Goal: Information Seeking & Learning: Learn about a topic

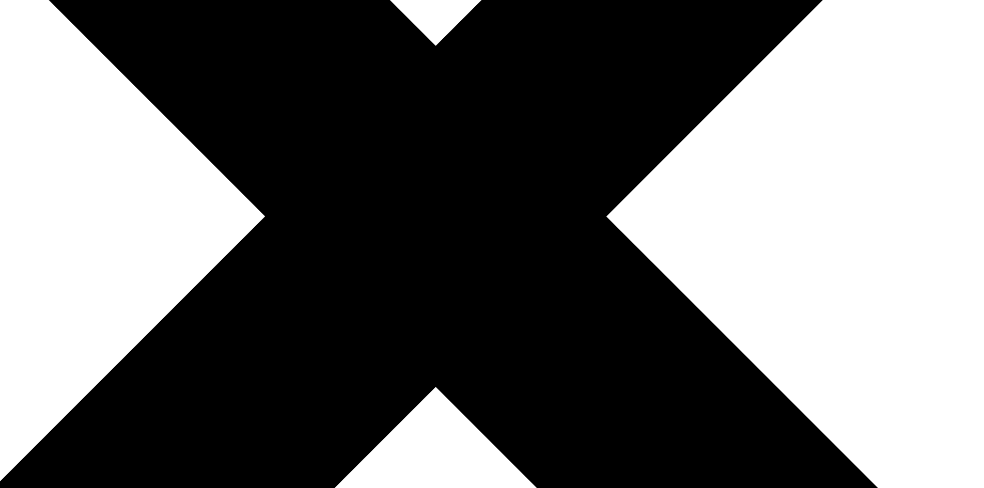
scroll to position [371, 0]
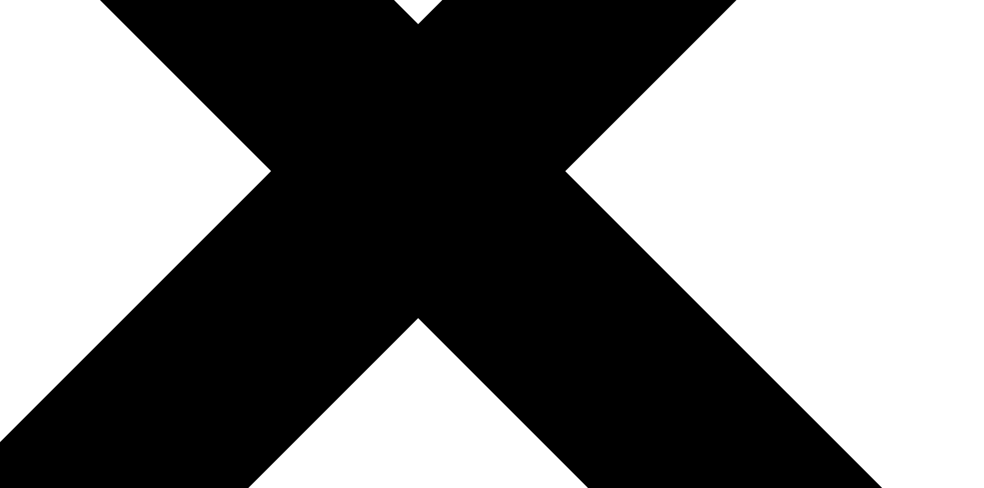
drag, startPoint x: 633, startPoint y: 122, endPoint x: 601, endPoint y: 150, distance: 42.9
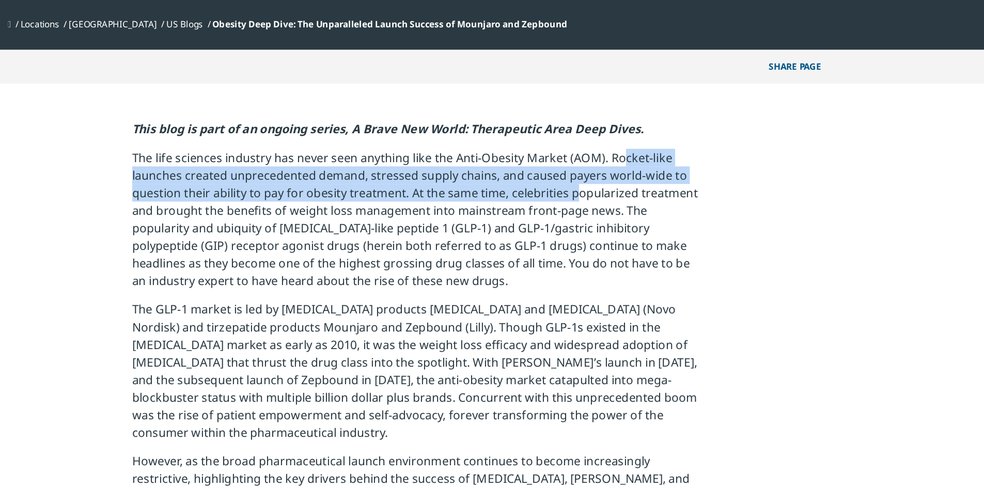
click at [601, 150] on p "The life sciences industry has never seen anything like the Anti-Obesity Market…" at bounding box center [491, 169] width 403 height 107
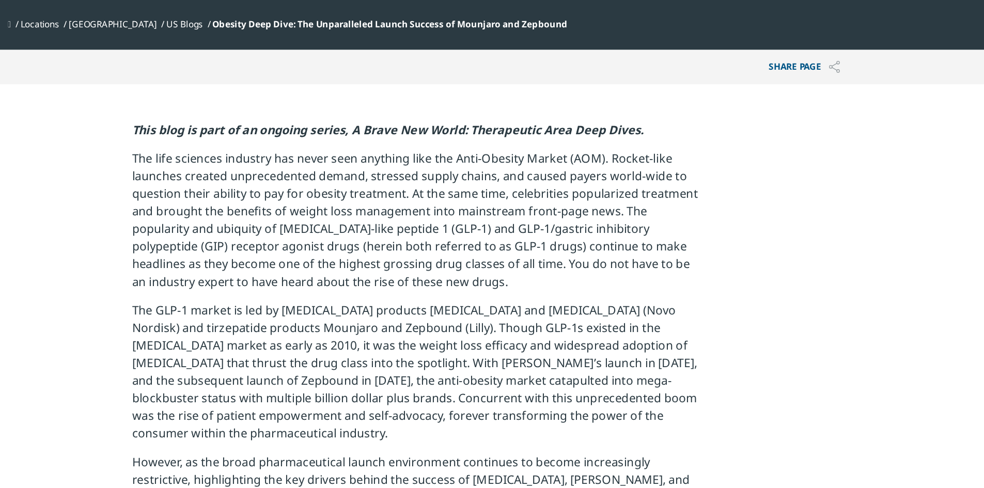
click at [598, 150] on p "The life sciences industry has never seen anything like the Anti-Obesity Market…" at bounding box center [491, 170] width 403 height 107
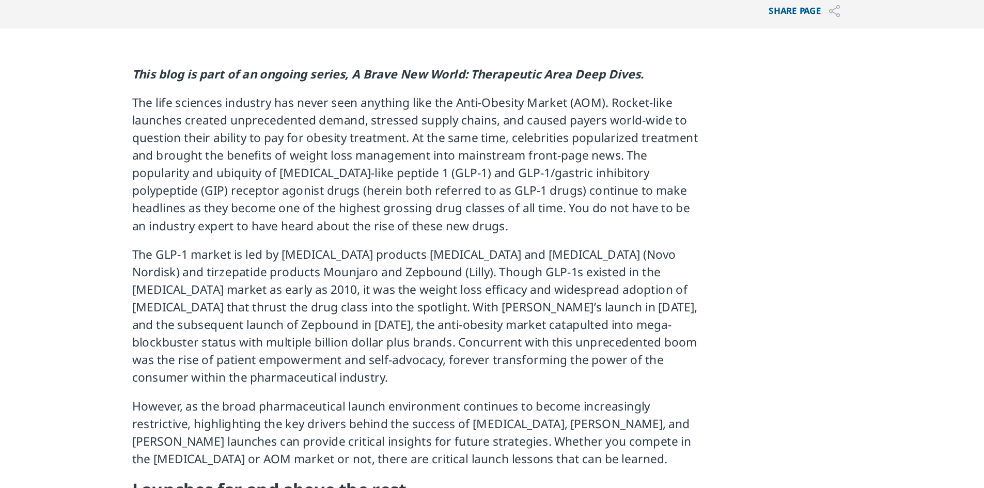
drag, startPoint x: 305, startPoint y: 231, endPoint x: 358, endPoint y: 228, distance: 52.3
click at [358, 228] on p "The GLP-1 market is led by [MEDICAL_DATA] products [MEDICAL_DATA] and [MEDICAL_…" at bounding box center [491, 277] width 403 height 107
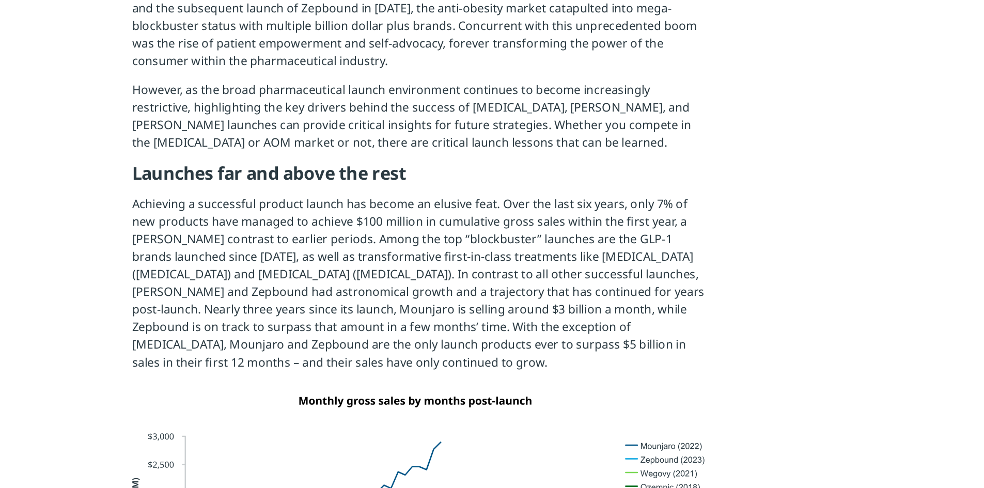
scroll to position [501, 0]
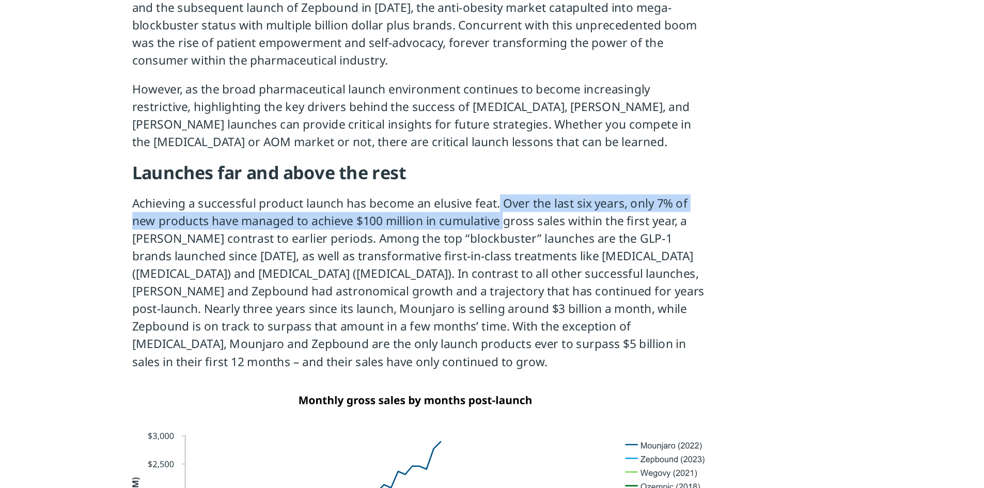
drag, startPoint x: 547, startPoint y: 273, endPoint x: 553, endPoint y: 291, distance: 19.1
click at [553, 291] on p "Achieving a successful product launch has become an elusive feat. Over the last…" at bounding box center [491, 347] width 403 height 132
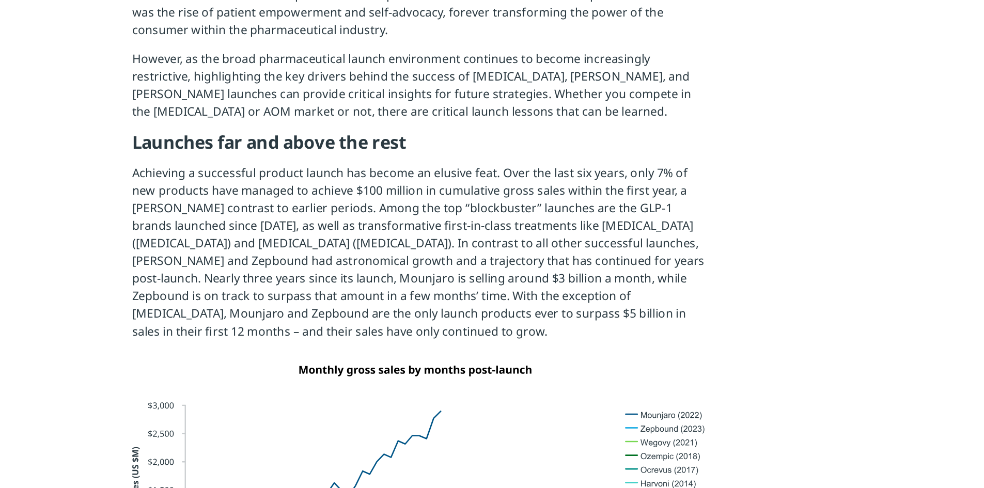
scroll to position [523, 0]
drag, startPoint x: 416, startPoint y: 342, endPoint x: 568, endPoint y: 344, distance: 151.4
click at [568, 344] on p "Achieving a successful product launch has become an elusive feat. Over the last…" at bounding box center [491, 325] width 403 height 132
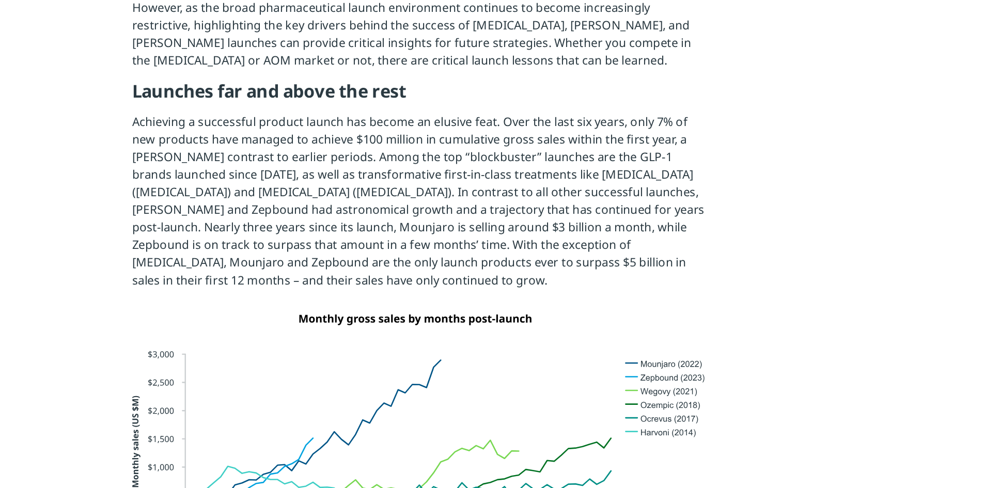
scroll to position [560, 0]
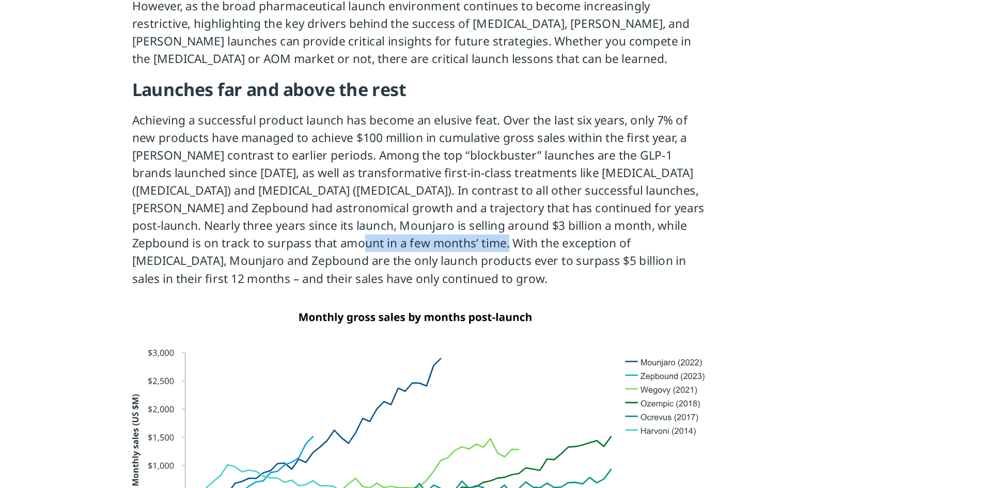
drag, startPoint x: 416, startPoint y: 306, endPoint x: 520, endPoint y: 303, distance: 104.4
click at [520, 303] on p "Achieving a successful product launch has become an elusive feat. Over the last…" at bounding box center [491, 289] width 403 height 132
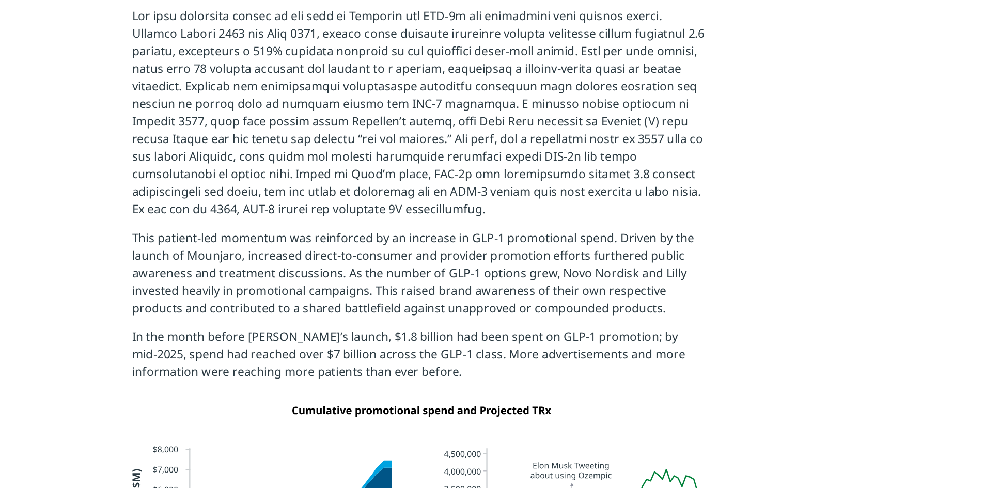
scroll to position [1050, 0]
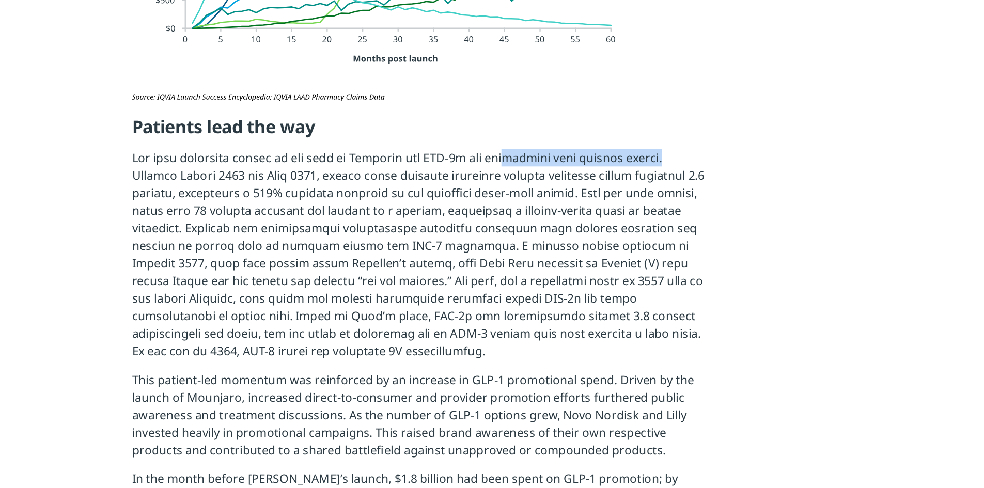
drag, startPoint x: 695, startPoint y: 104, endPoint x: 572, endPoint y: 104, distance: 122.4
click at [572, 107] on p at bounding box center [491, 185] width 403 height 157
click at [458, 135] on p at bounding box center [491, 185] width 403 height 157
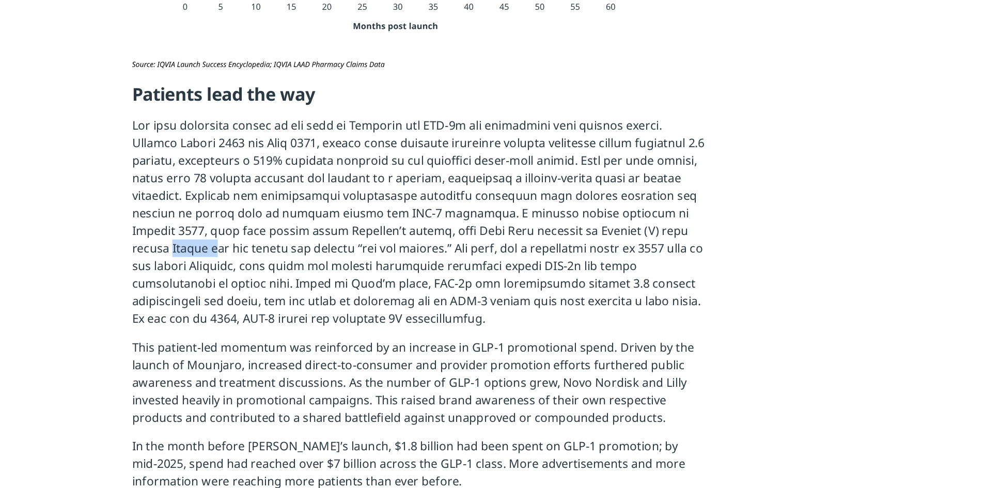
drag, startPoint x: 377, startPoint y: 191, endPoint x: 412, endPoint y: 189, distance: 35.2
click at [412, 189] on p at bounding box center [491, 185] width 403 height 157
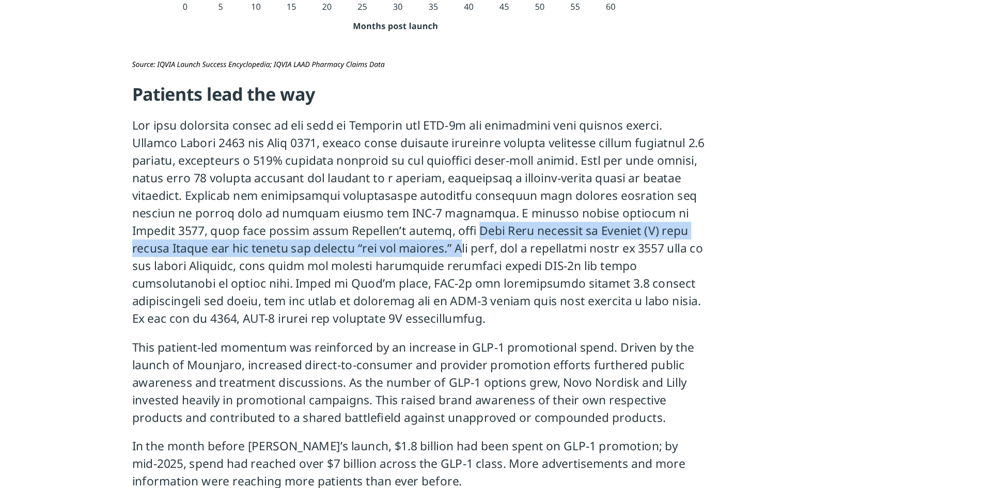
drag, startPoint x: 580, startPoint y: 173, endPoint x: 578, endPoint y: 189, distance: 15.6
click at [578, 189] on p at bounding box center [491, 185] width 403 height 157
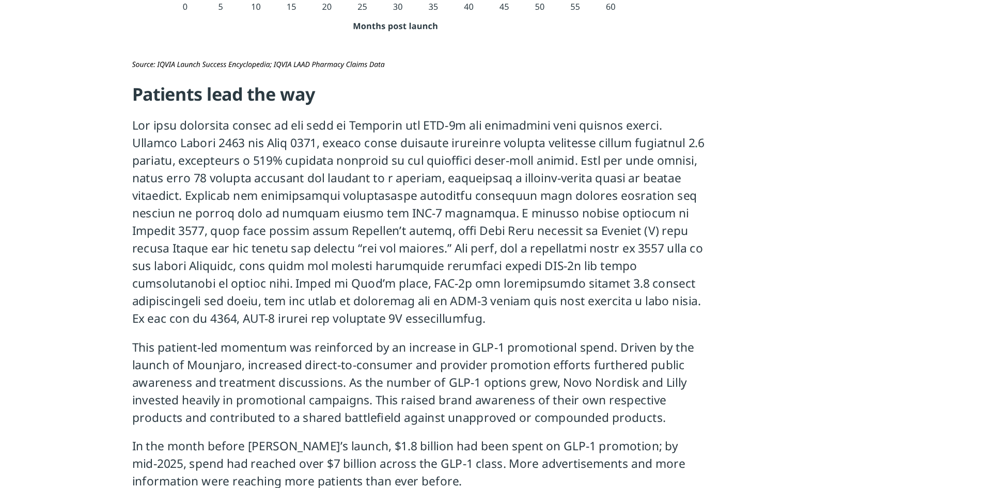
click at [578, 190] on p at bounding box center [491, 185] width 403 height 157
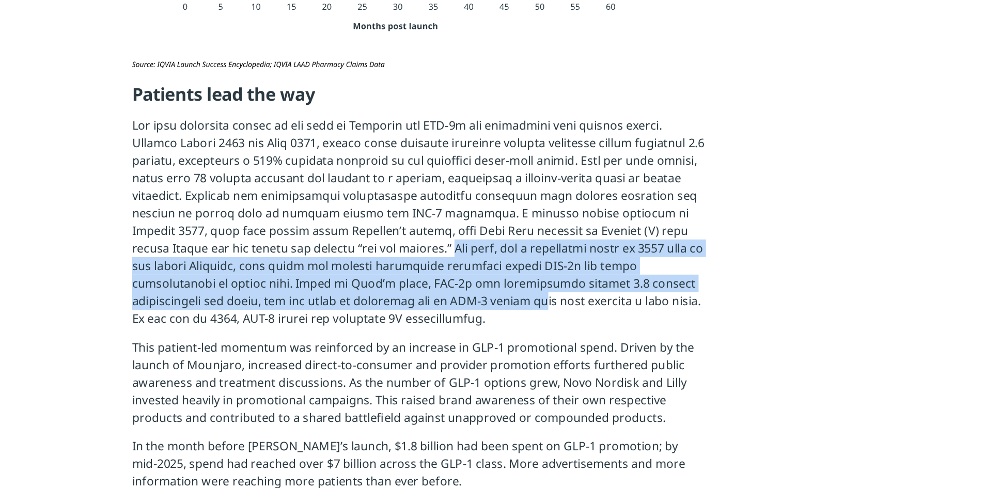
drag, startPoint x: 577, startPoint y: 185, endPoint x: 581, endPoint y: 231, distance: 45.6
click at [581, 231] on p at bounding box center [491, 185] width 403 height 157
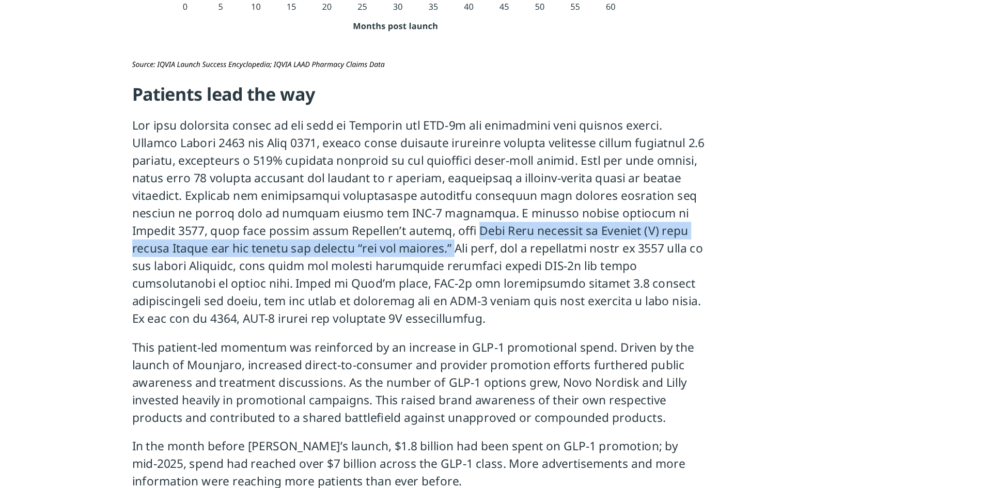
drag, startPoint x: 574, startPoint y: 188, endPoint x: 580, endPoint y: 173, distance: 16.0
click at [580, 173] on p at bounding box center [491, 185] width 403 height 157
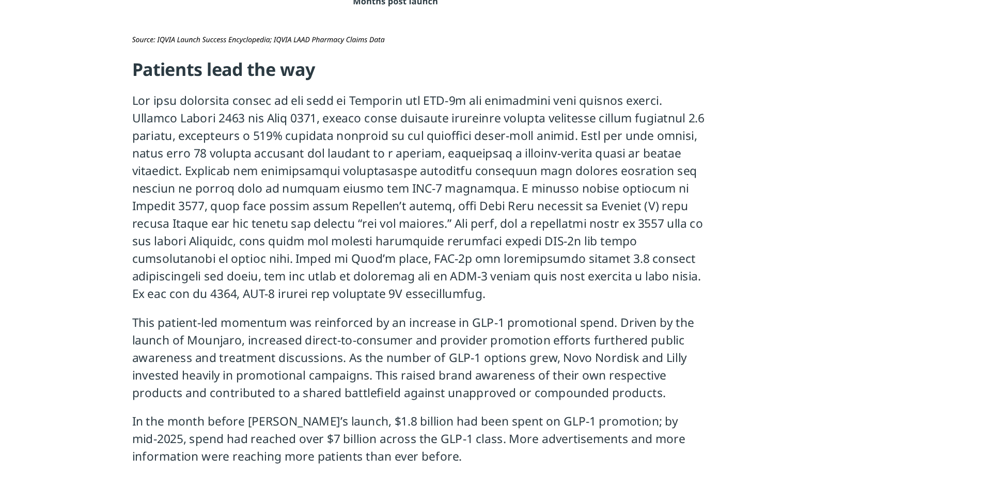
click at [552, 164] on p at bounding box center [491, 185] width 403 height 157
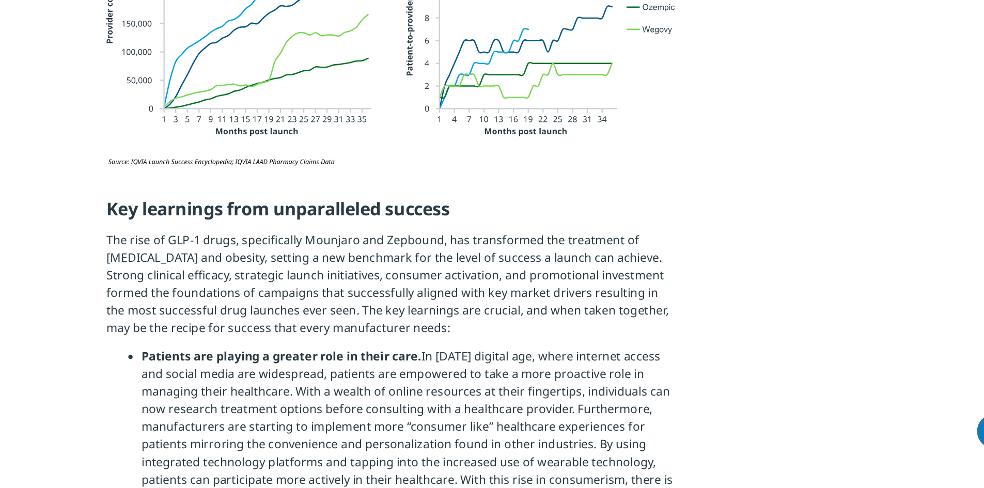
scroll to position [2193, 0]
click at [490, 363] on p "The rise of GLP-1 drugs, specifically Mounjaro and Zepbound, has transformed th…" at bounding box center [491, 347] width 403 height 82
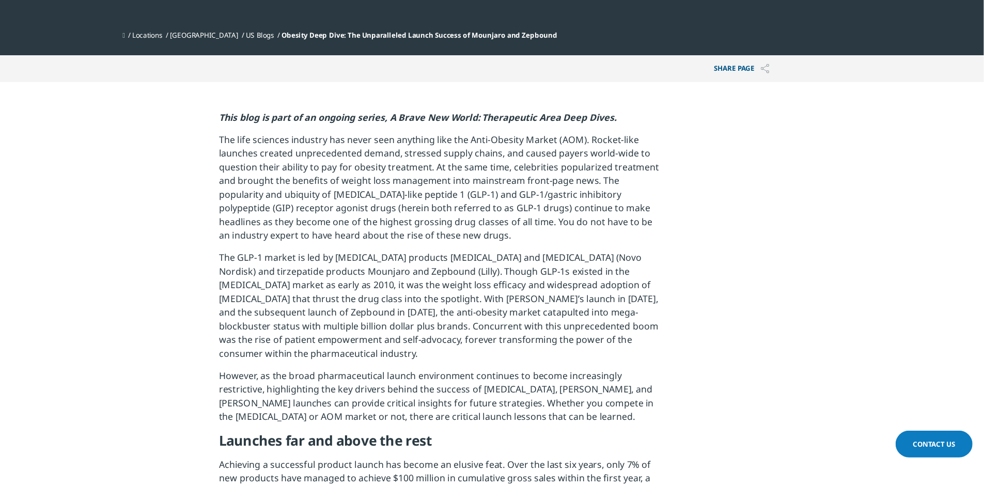
scroll to position [321, 0]
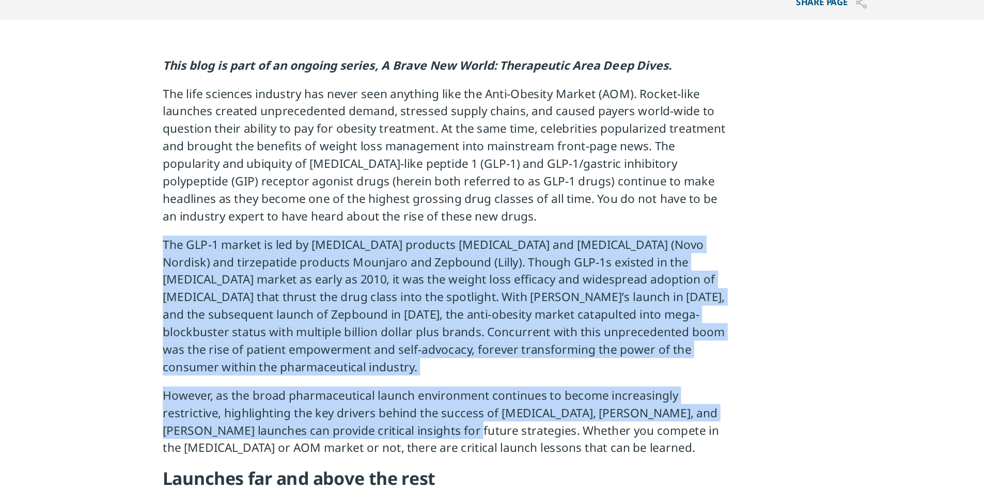
drag, startPoint x: 292, startPoint y: 274, endPoint x: 462, endPoint y: 400, distance: 211.7
click at [462, 400] on p "However, as the broad pharmaceutical launch environment continues to become inc…" at bounding box center [491, 408] width 403 height 57
drag, startPoint x: 462, startPoint y: 400, endPoint x: 300, endPoint y: 279, distance: 202.4
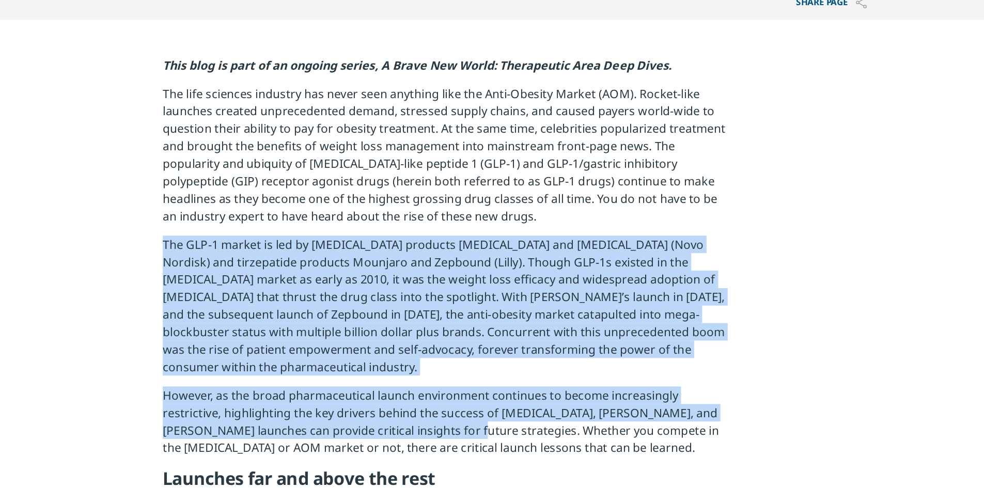
click at [300, 279] on p "The GLP-1 market is led by [MEDICAL_DATA] products [MEDICAL_DATA] and [MEDICAL_…" at bounding box center [491, 326] width 403 height 107
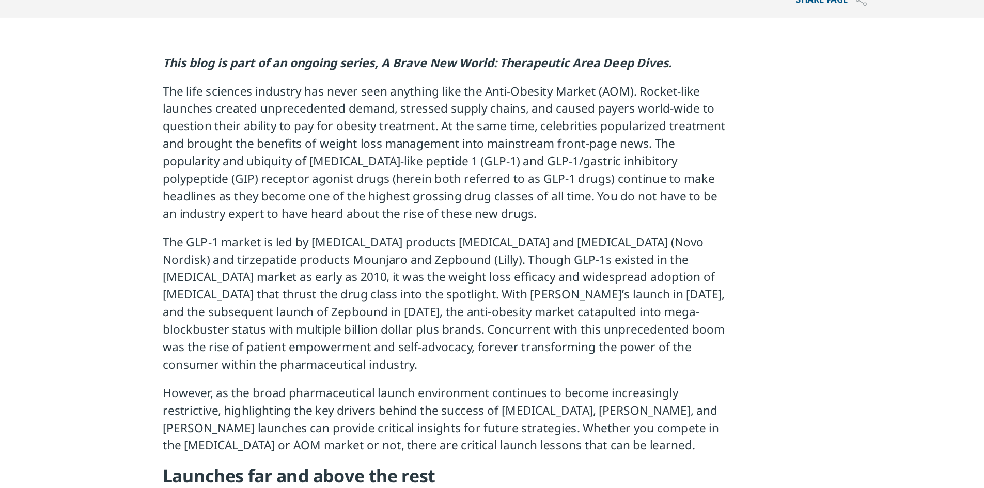
scroll to position [421, 0]
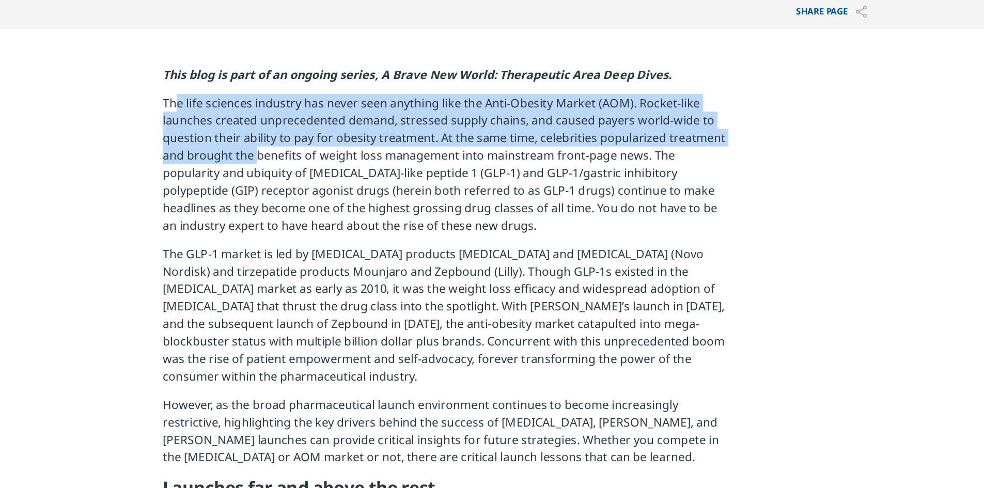
drag, startPoint x: 299, startPoint y: 71, endPoint x: 355, endPoint y: 104, distance: 65.1
click at [355, 104] on p "The life sciences industry has never seen anything like the Anti-Obesity Market…" at bounding box center [491, 120] width 403 height 107
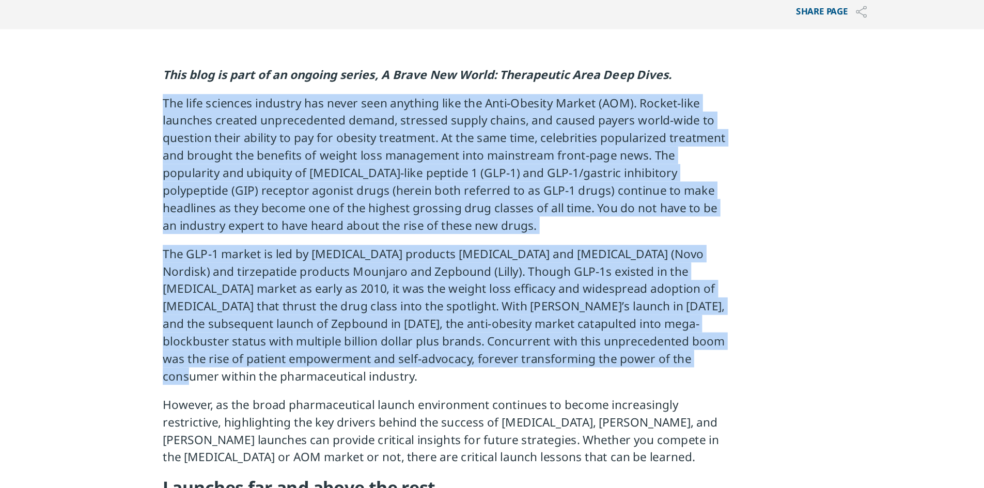
drag, startPoint x: 286, startPoint y: 75, endPoint x: 627, endPoint y: 251, distance: 384.0
copy div "The life sciences industry has never seen anything like the Anti-Obesity Market…"
click at [680, 193] on p "The GLP-1 market is led by [MEDICAL_DATA] products [MEDICAL_DATA] and [MEDICAL_…" at bounding box center [491, 227] width 403 height 107
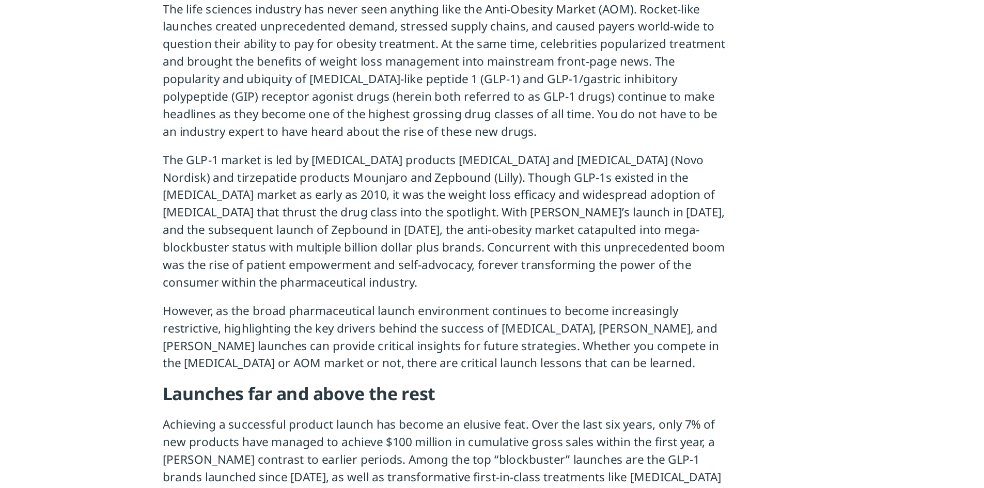
scroll to position [372, 0]
